Goal: Task Accomplishment & Management: Manage account settings

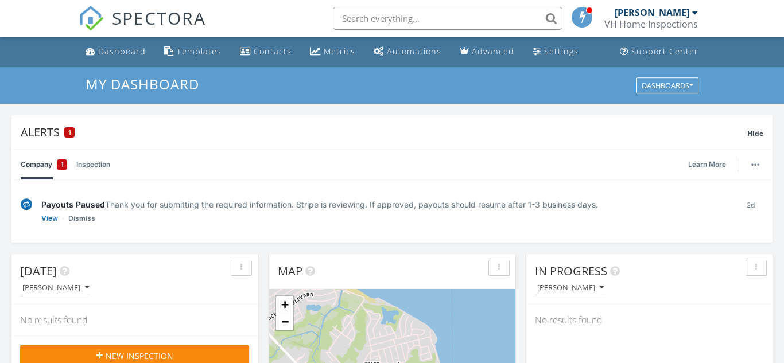
scroll to position [1045, 784]
click at [83, 216] on link "Dismiss" at bounding box center [81, 218] width 27 height 11
click at [83, 216] on link "Restore Alert" at bounding box center [63, 218] width 44 height 11
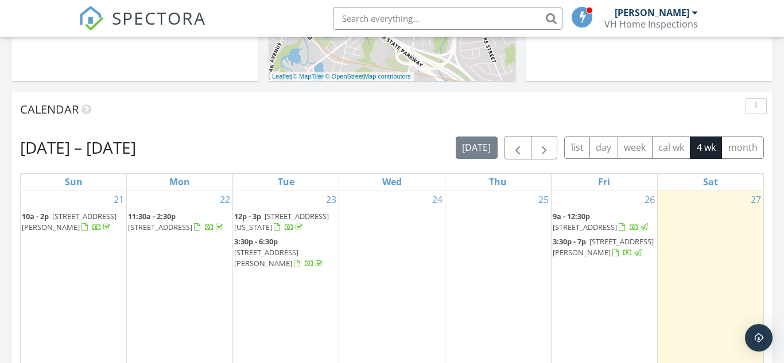
scroll to position [514, 0]
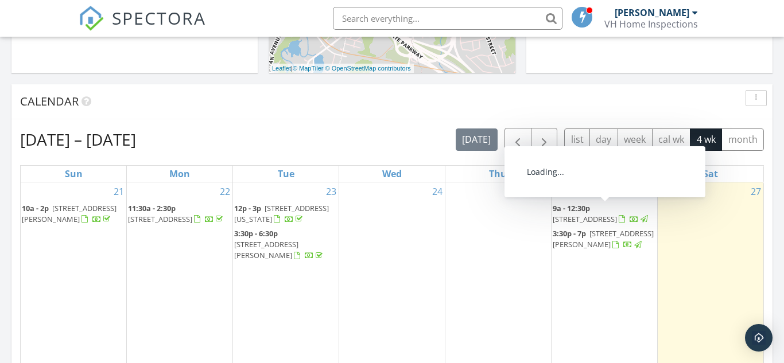
click at [587, 215] on span "119 E Rd, Middletown Township 07718" at bounding box center [584, 219] width 64 height 10
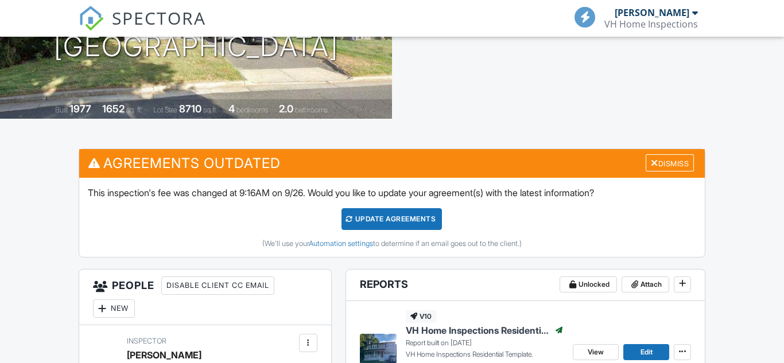
click at [680, 158] on div "Dismiss" at bounding box center [669, 163] width 48 height 18
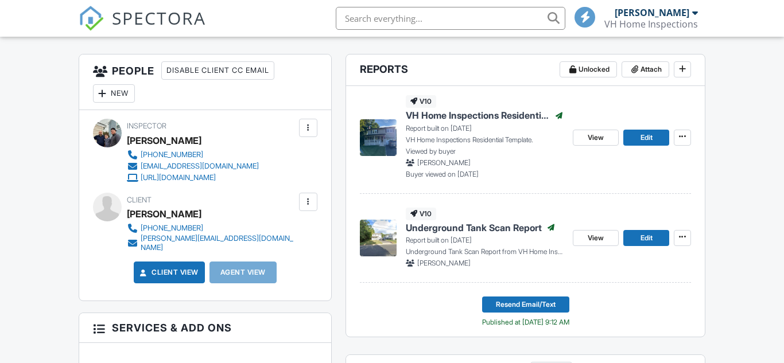
scroll to position [316, 0]
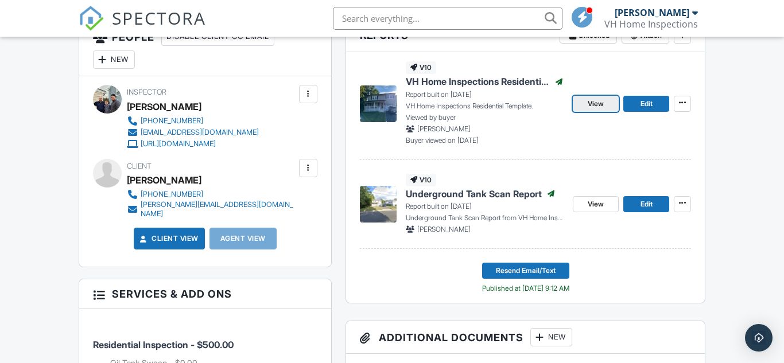
click at [583, 106] on link "View" at bounding box center [595, 104] width 46 height 16
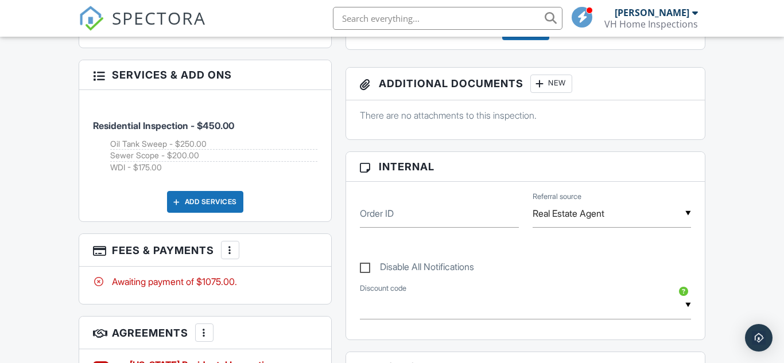
scroll to position [621, 0]
click at [230, 245] on div at bounding box center [229, 250] width 11 height 11
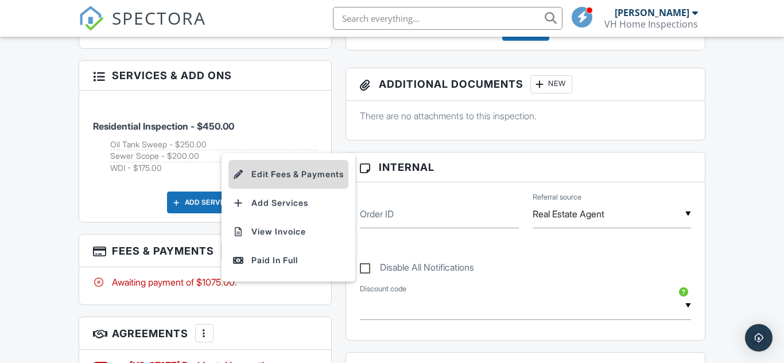
click at [267, 170] on li "Edit Fees & Payments" at bounding box center [288, 174] width 120 height 29
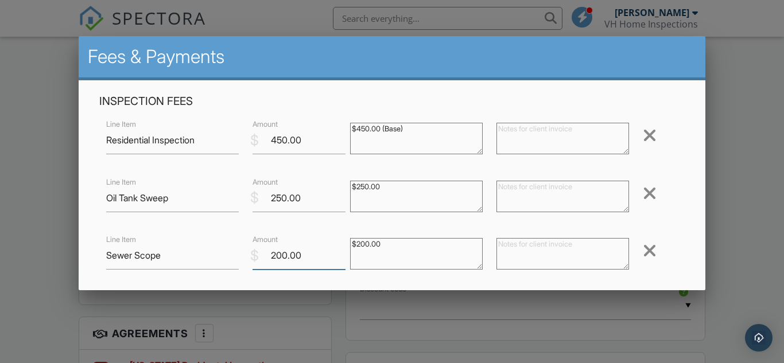
click at [282, 257] on input "200.00" at bounding box center [298, 255] width 93 height 28
type input "125.00"
click at [515, 250] on textarea at bounding box center [562, 254] width 133 height 32
type textarea "$75 Discount"
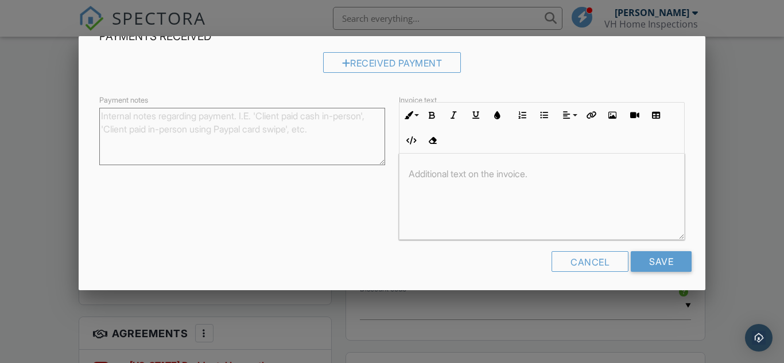
scroll to position [352, 0]
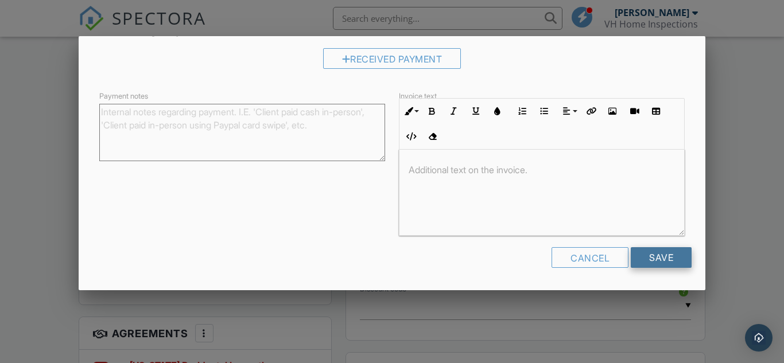
click at [664, 258] on input "Save" at bounding box center [660, 257] width 61 height 21
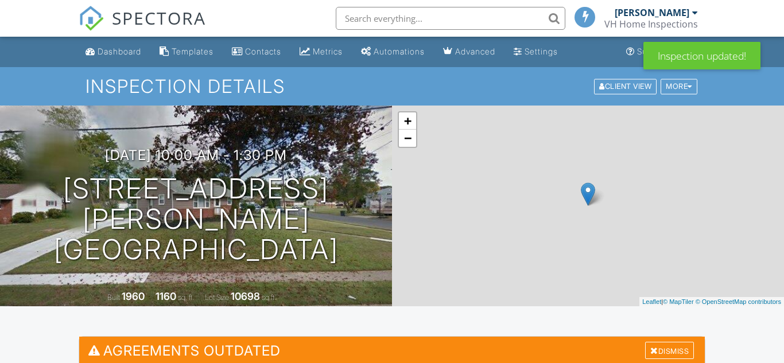
scroll to position [181, 0]
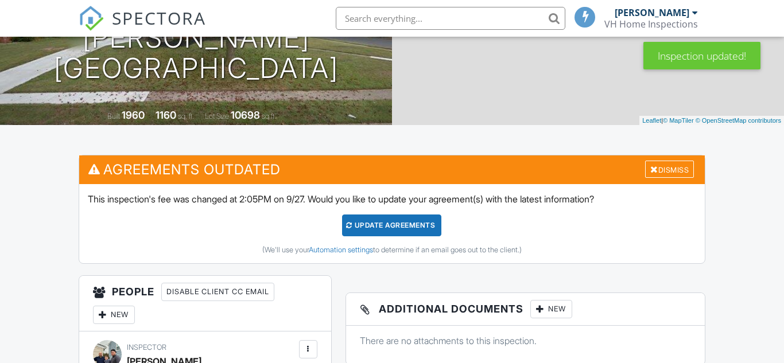
click at [406, 229] on div "Update Agreements" at bounding box center [391, 226] width 99 height 22
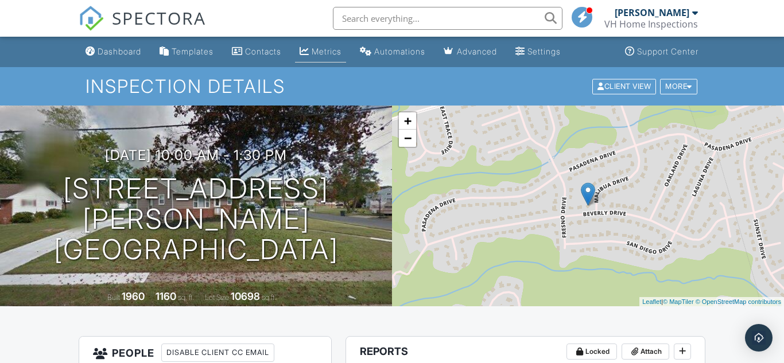
click at [322, 50] on div "Metrics" at bounding box center [326, 51] width 30 height 10
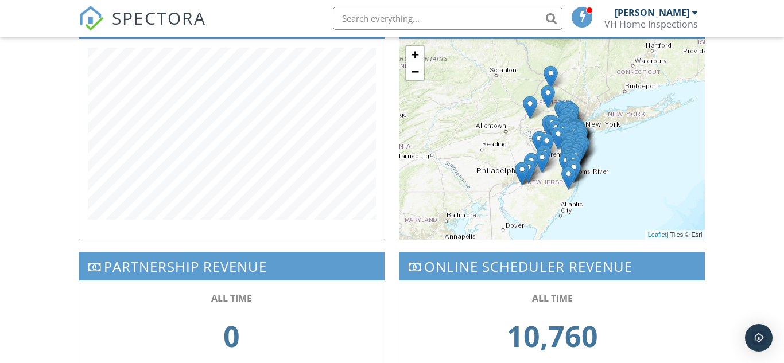
scroll to position [420, 0]
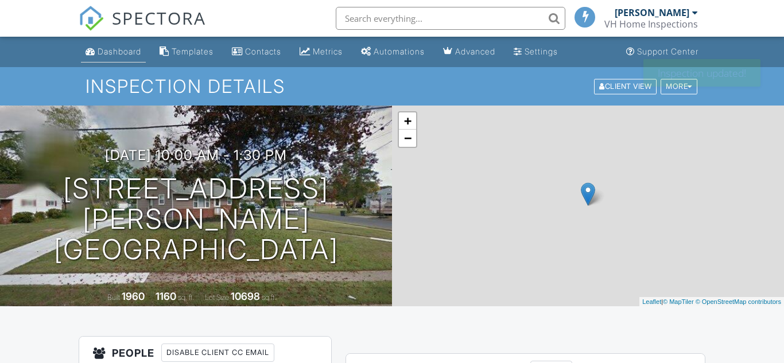
click at [115, 53] on div "Dashboard" at bounding box center [120, 51] width 44 height 10
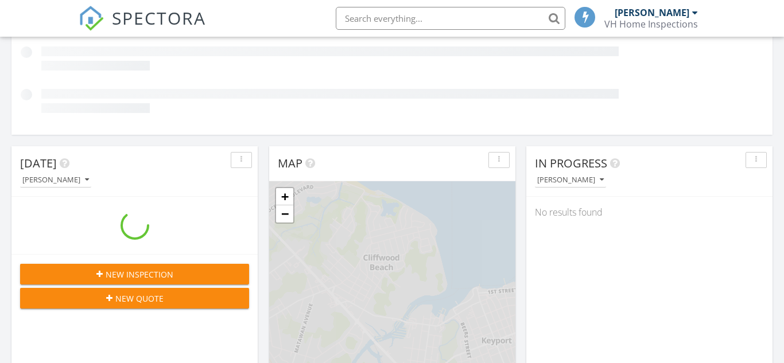
scroll to position [1045, 784]
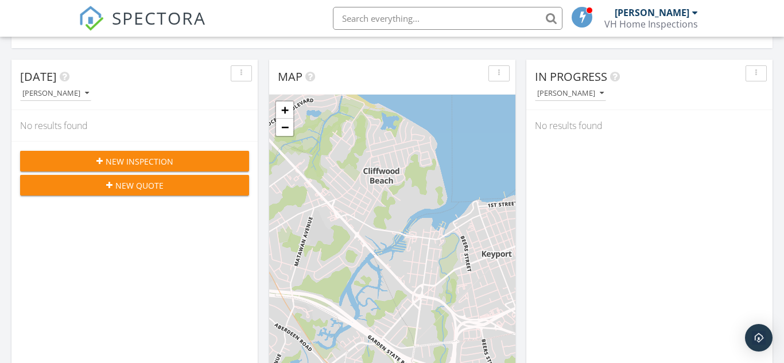
click at [104, 161] on div "New Inspection" at bounding box center [134, 161] width 211 height 12
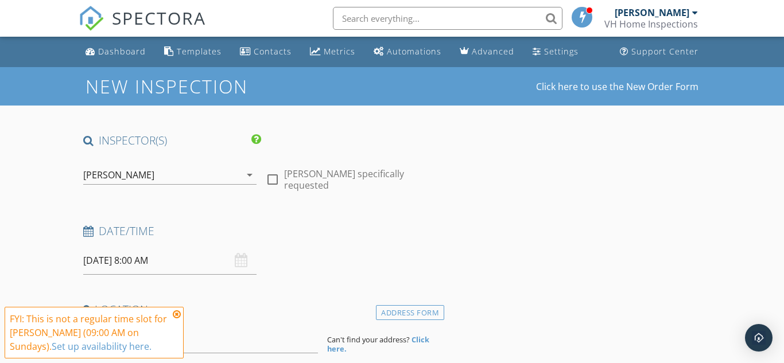
click at [175, 313] on icon at bounding box center [177, 314] width 8 height 9
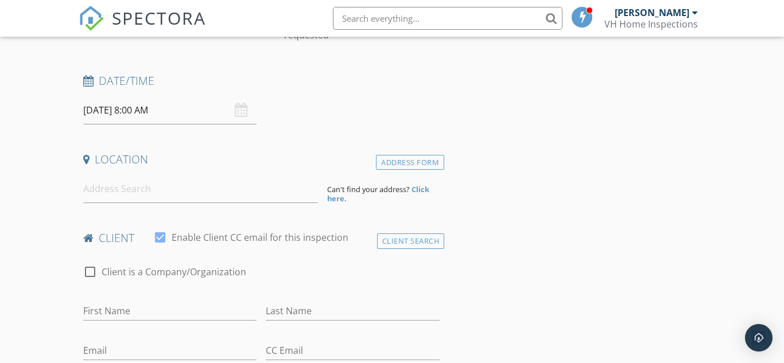
scroll to position [151, 0]
click at [199, 188] on input at bounding box center [200, 188] width 235 height 28
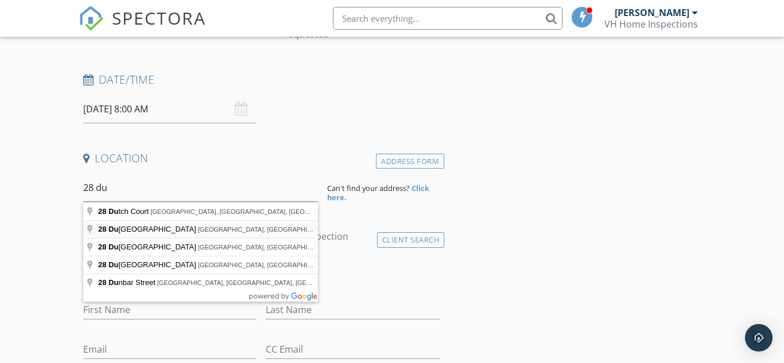
type input "28 Duchess Avenue, North Middletown, NJ, USA"
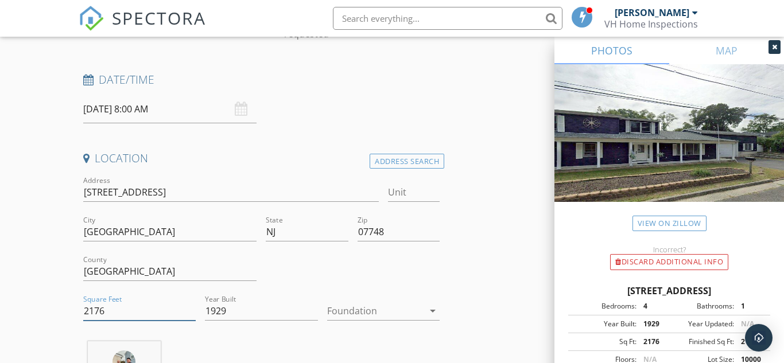
click at [124, 312] on input "2176" at bounding box center [139, 311] width 112 height 19
type input "2"
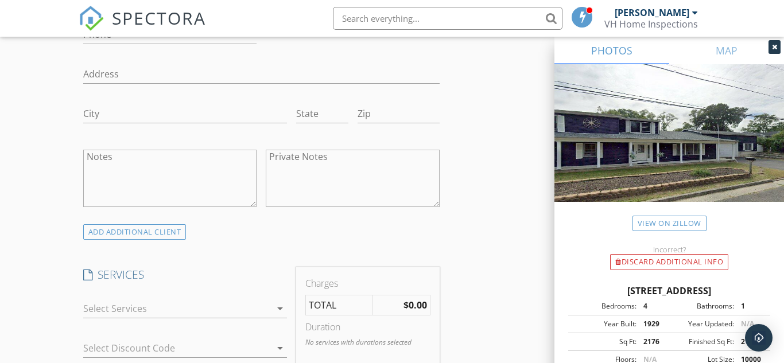
scroll to position [864, 0]
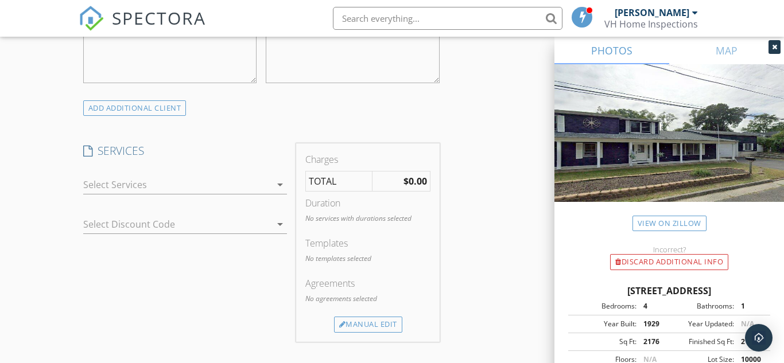
type input "3200"
click at [258, 194] on div at bounding box center [177, 185] width 188 height 18
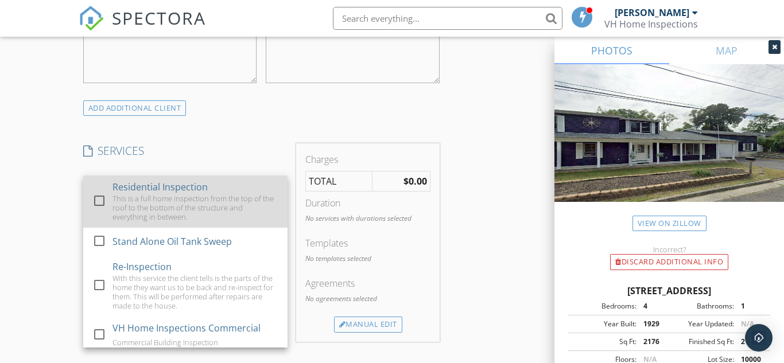
click at [96, 211] on div at bounding box center [99, 201] width 20 height 20
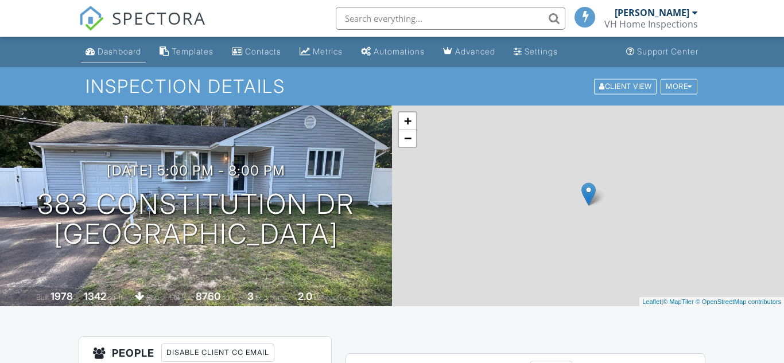
click at [112, 58] on link "Dashboard" at bounding box center [113, 51] width 65 height 21
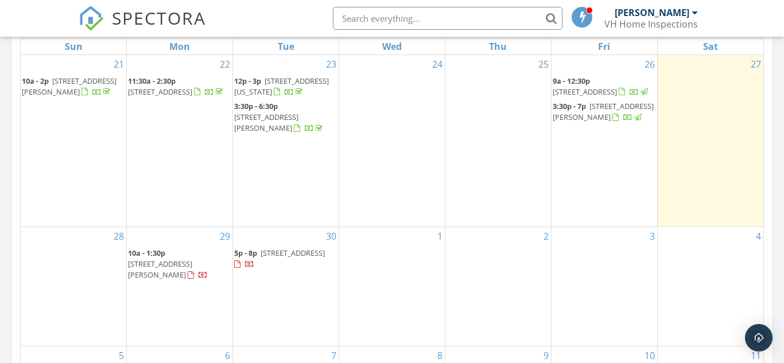
scroll to position [646, 0]
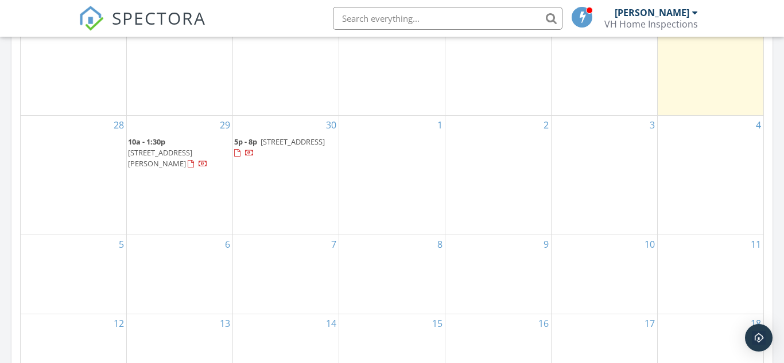
scroll to position [722, 0]
